Goal: Task Accomplishment & Management: Manage account settings

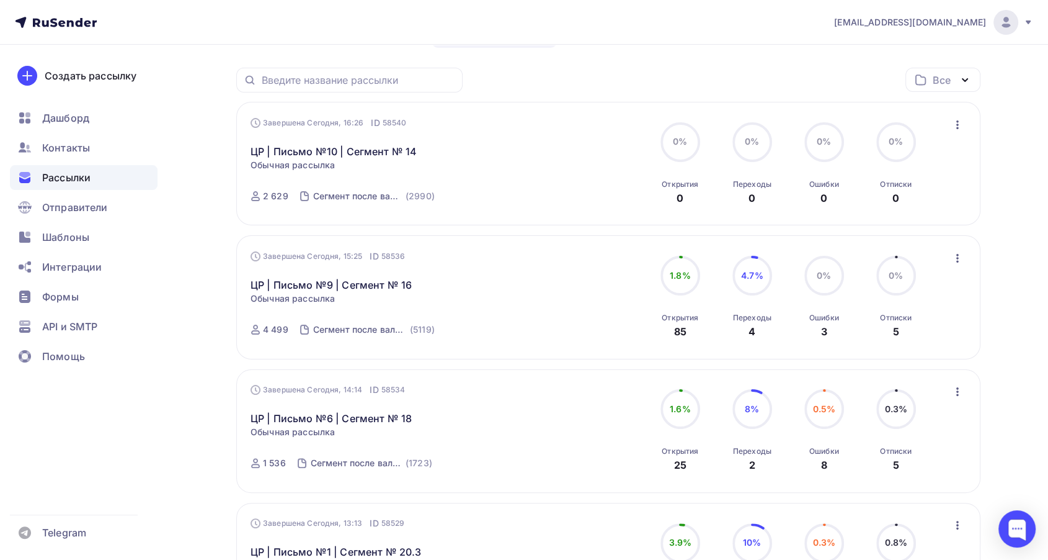
scroll to position [95, 0]
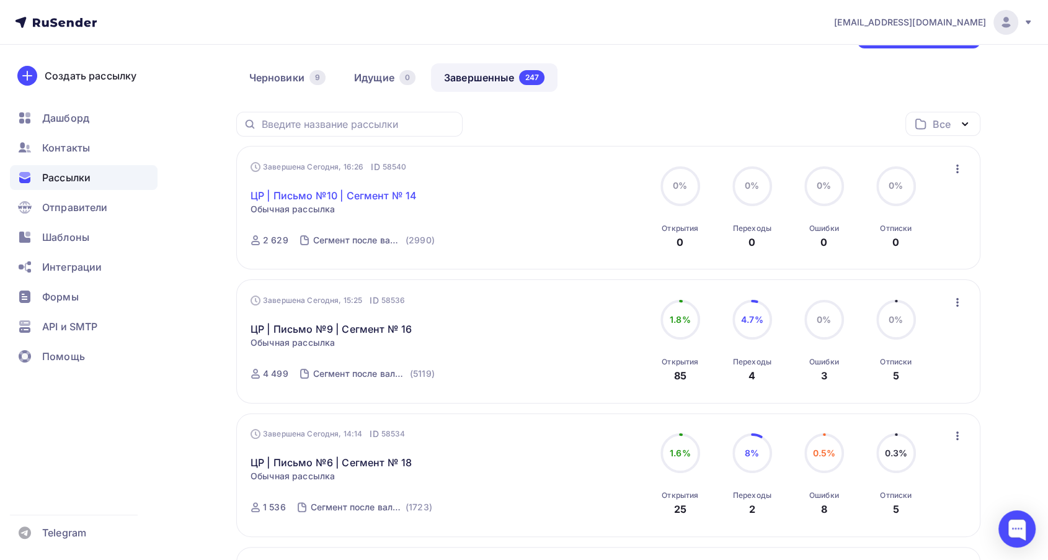
click at [297, 190] on link "ЦР | Письмо №10 | Сегмент № 14" at bounding box center [334, 195] width 166 height 15
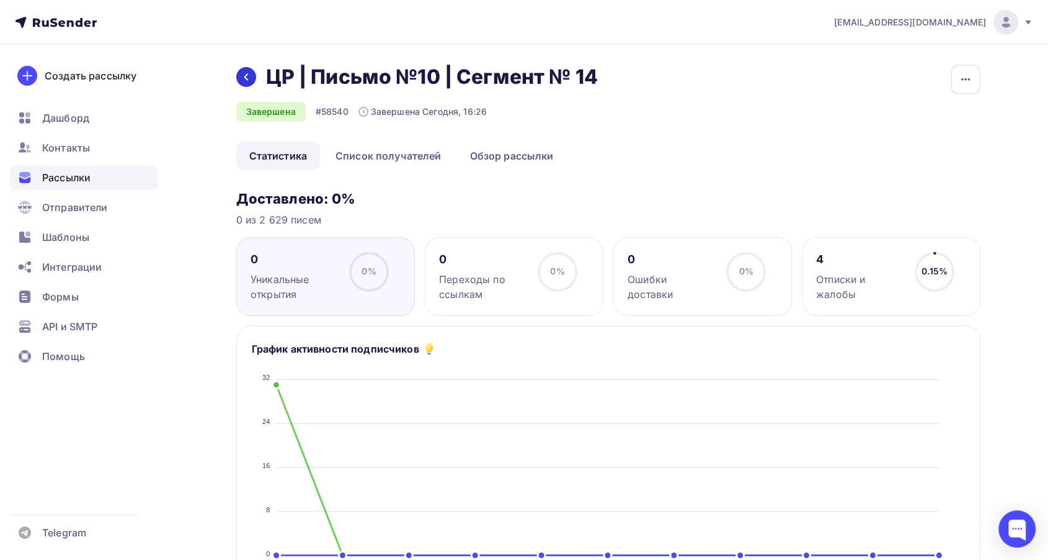
click at [243, 73] on icon at bounding box center [246, 77] width 10 height 10
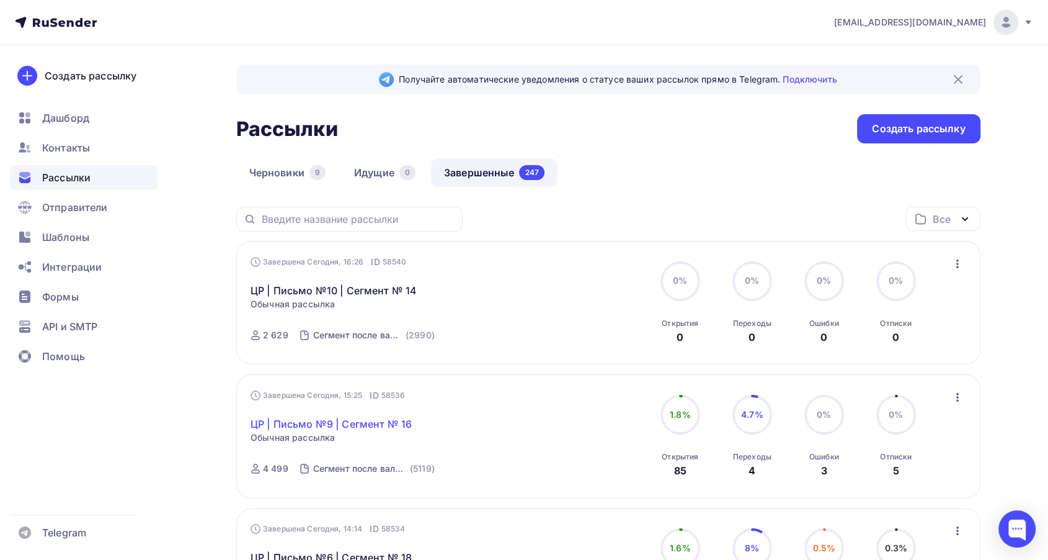
click at [298, 426] on link "ЦР | Письмо №9 | Сегмент № 16" at bounding box center [331, 423] width 161 height 15
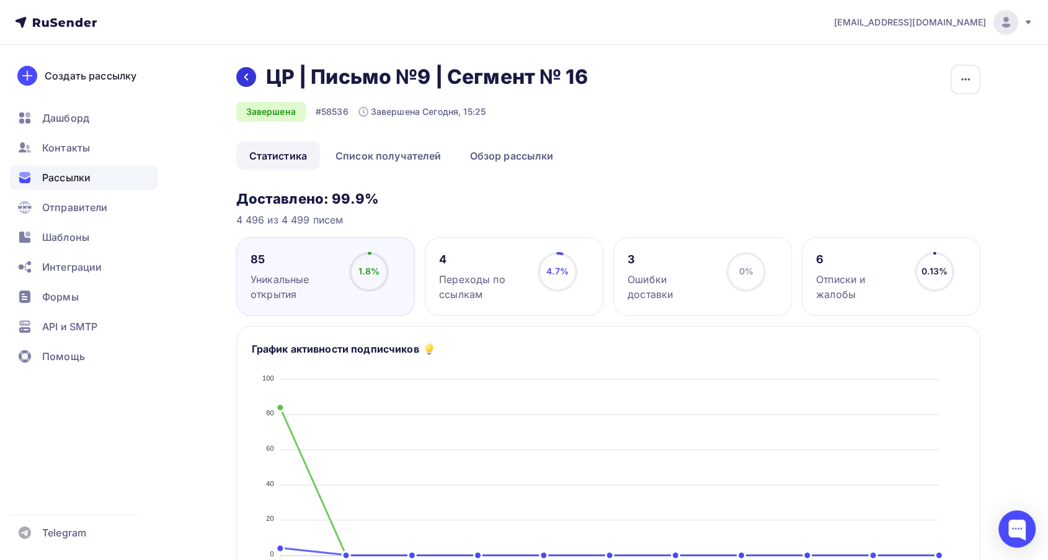
click at [246, 79] on icon at bounding box center [246, 77] width 10 height 10
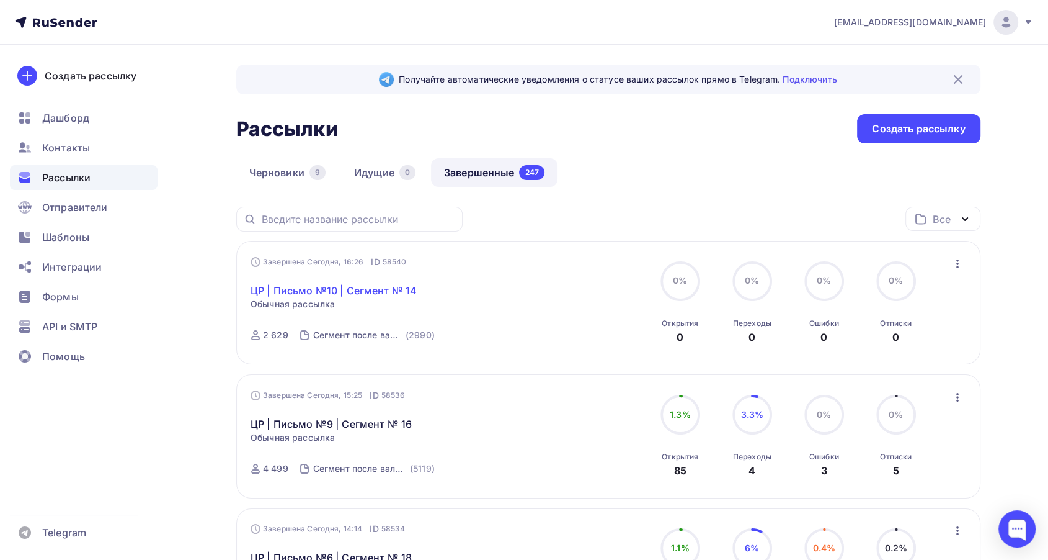
click at [352, 291] on link "ЦР | Письмо №10 | Сегмент № 14" at bounding box center [334, 290] width 166 height 15
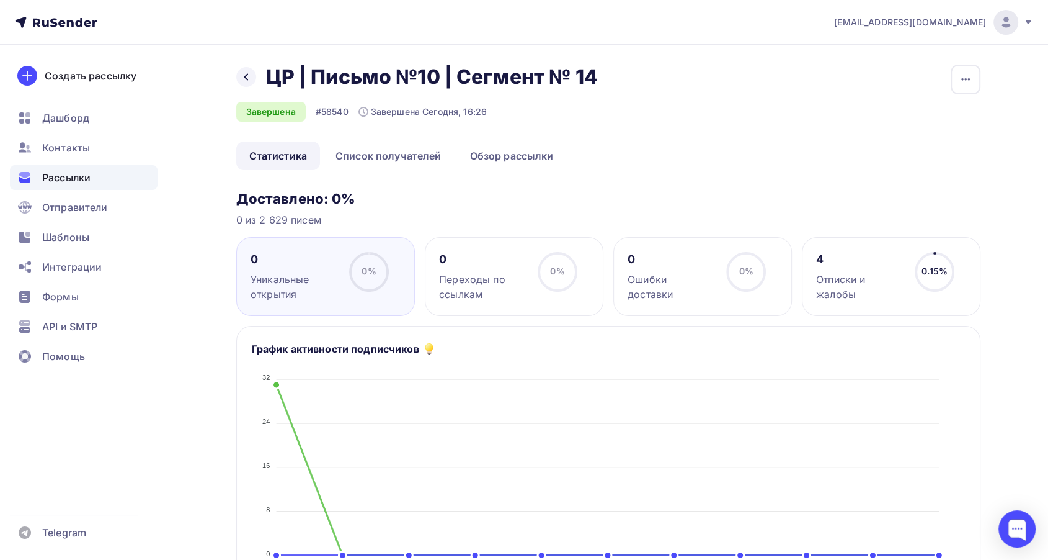
click at [1022, 25] on div "[EMAIL_ADDRESS][DOMAIN_NAME]" at bounding box center [933, 22] width 199 height 25
click at [915, 47] on link "Аккаунт" at bounding box center [922, 54] width 208 height 25
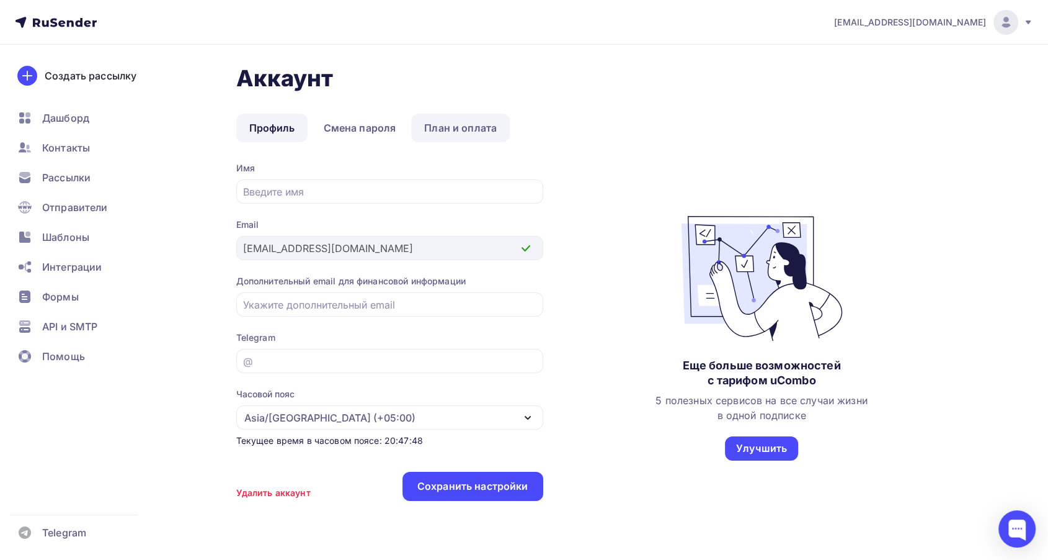
click at [493, 136] on link "План и оплата" at bounding box center [460, 128] width 99 height 29
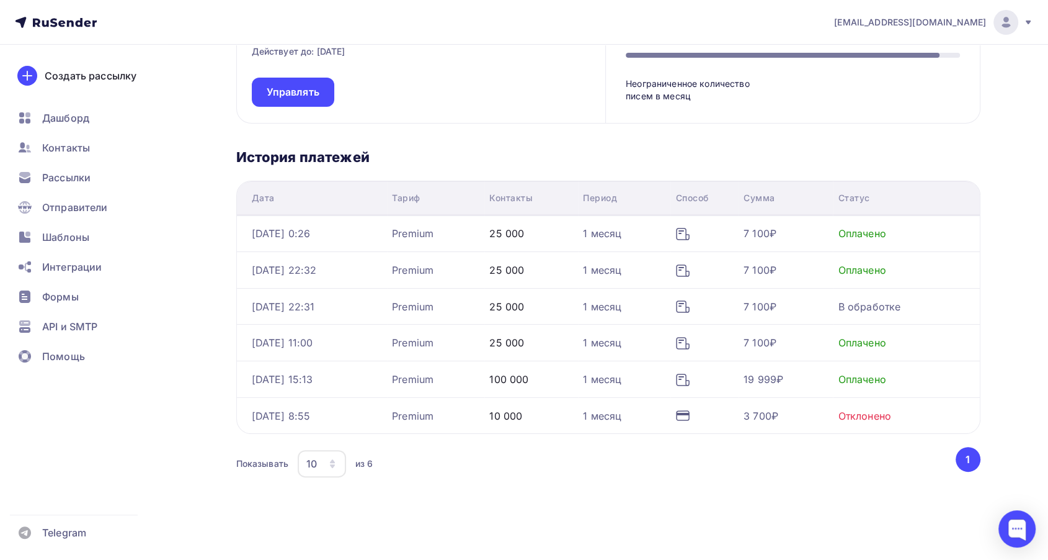
scroll to position [166, 0]
